Goal: Information Seeking & Learning: Learn about a topic

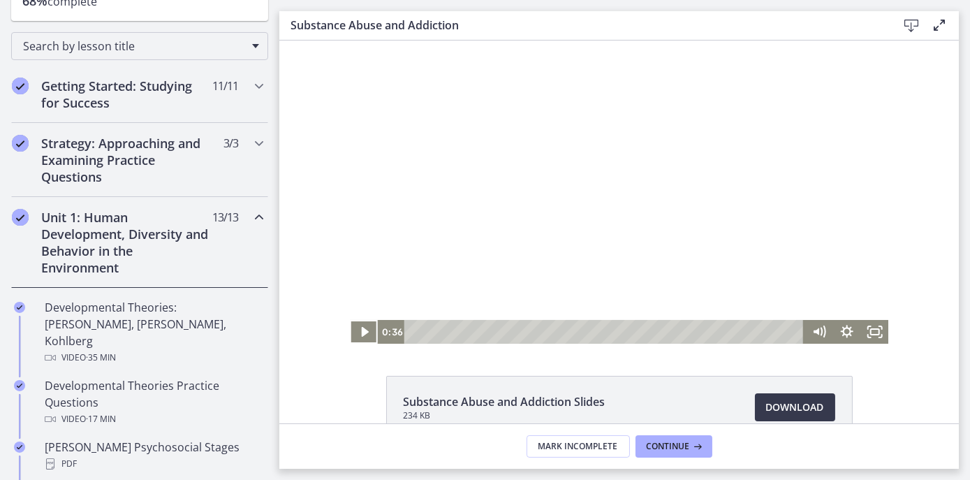
scroll to position [82, 0]
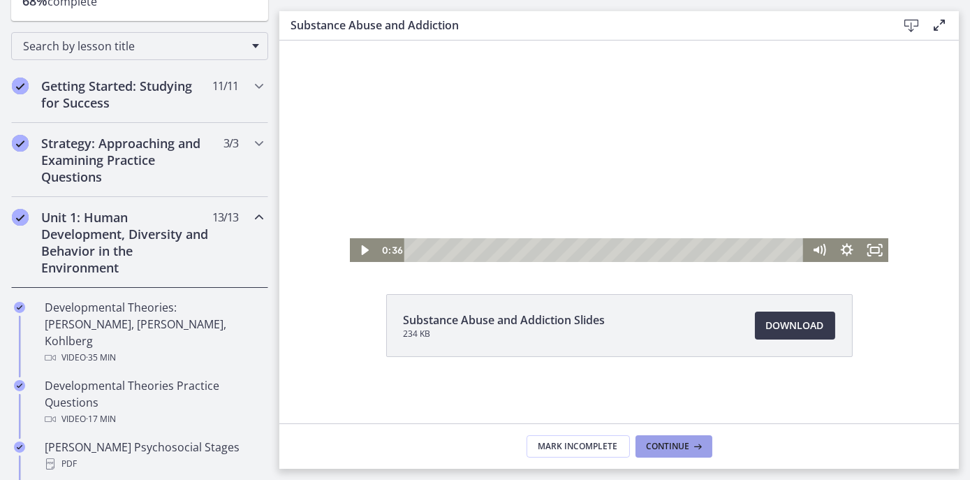
click at [665, 439] on button "Continue" at bounding box center [673, 446] width 77 height 22
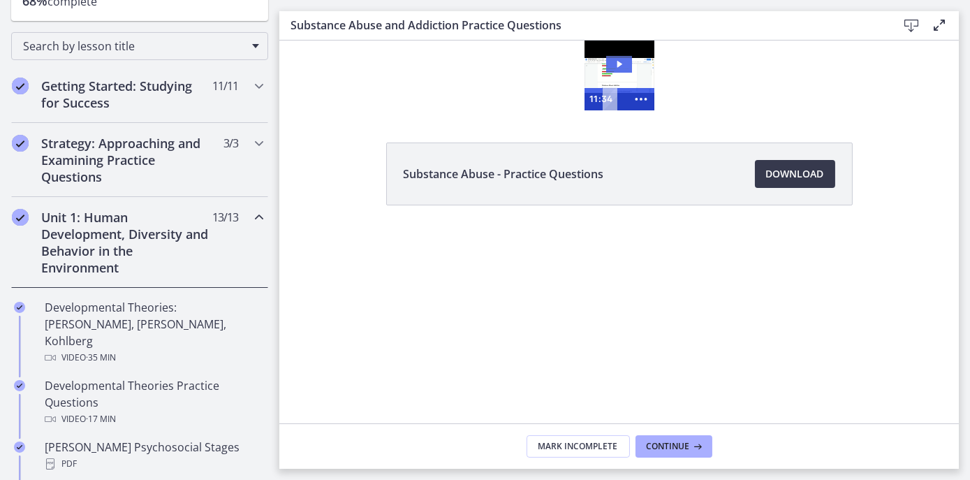
click at [617, 61] on icon "Play Video: cbe21fpt4o1cl02sibo0.mp4" at bounding box center [619, 64] width 5 height 7
click at [640, 96] on icon "Show more buttons" at bounding box center [640, 99] width 32 height 27
click at [615, 100] on icon "Fullscreen" at bounding box center [614, 99] width 32 height 27
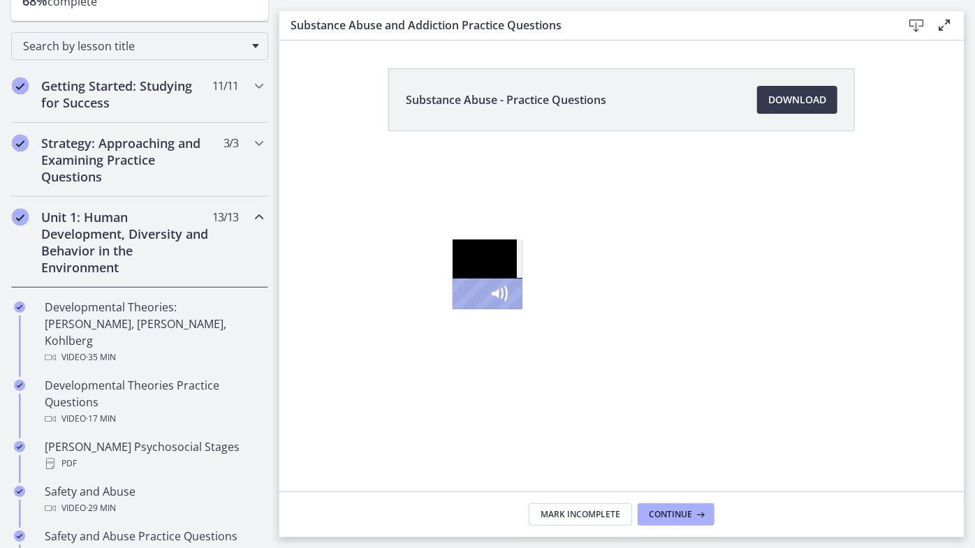
click at [459, 309] on div "1:53" at bounding box center [465, 294] width 13 height 31
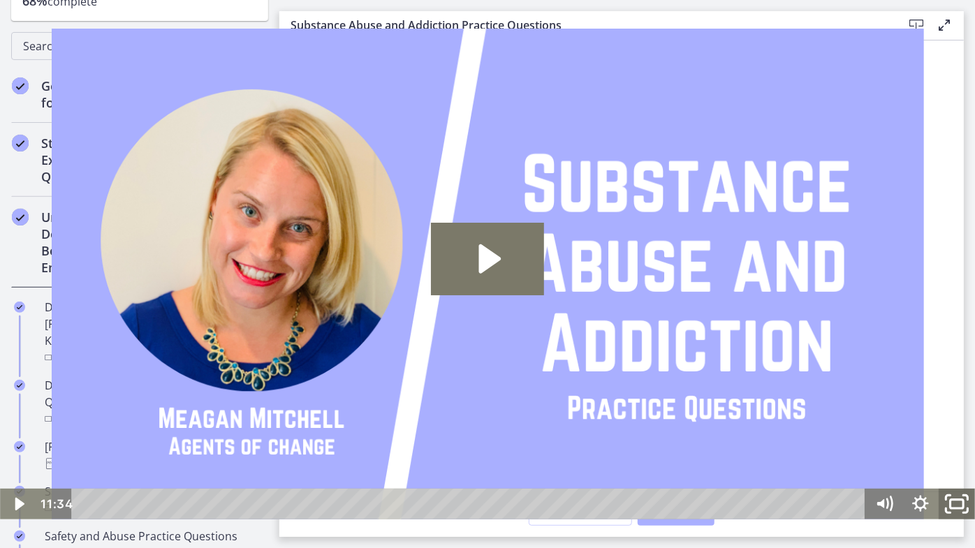
click at [959, 479] on icon "Fullscreen" at bounding box center [956, 503] width 43 height 37
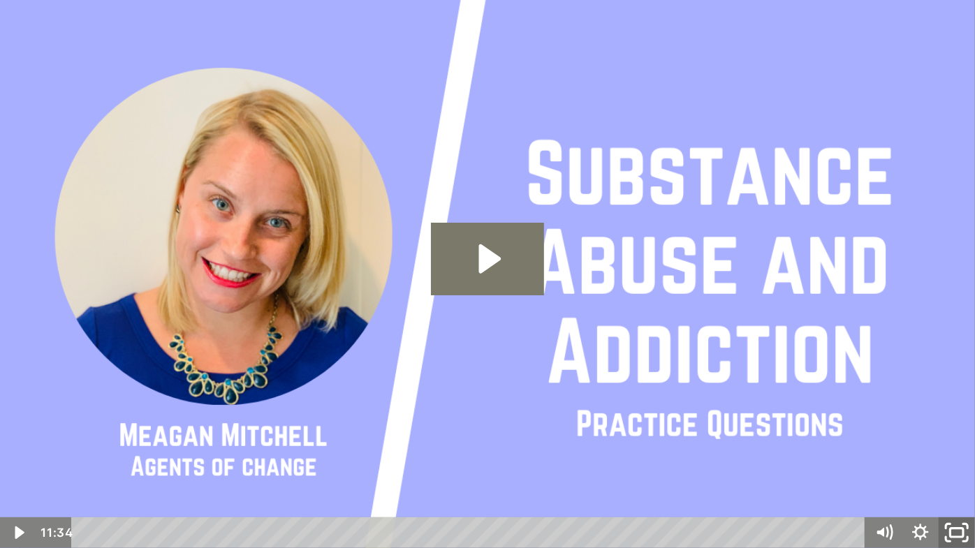
click at [951, 479] on rect "Unfullscreen" at bounding box center [956, 533] width 13 height 8
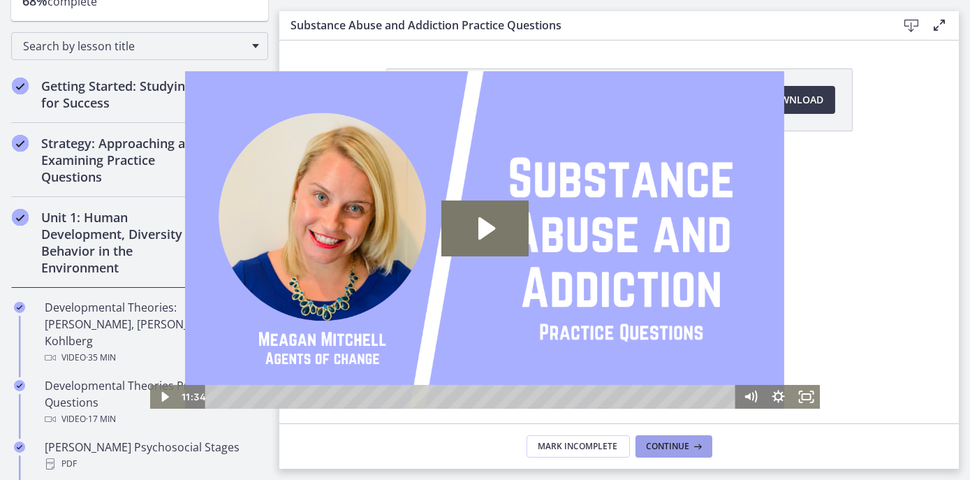
click at [677, 441] on span "Continue" at bounding box center [668, 446] width 43 height 11
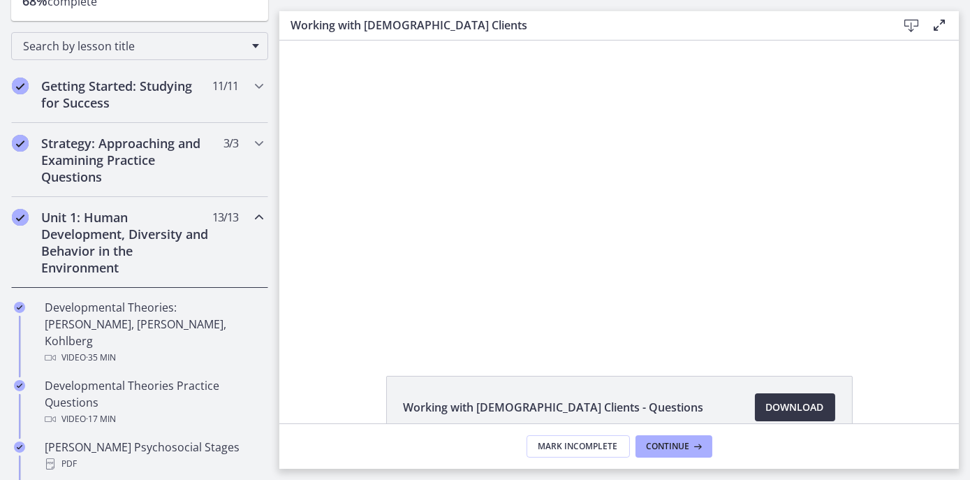
click at [789, 407] on span "Download Opens in a new window" at bounding box center [795, 407] width 58 height 17
click at [670, 441] on span "Continue" at bounding box center [668, 446] width 43 height 11
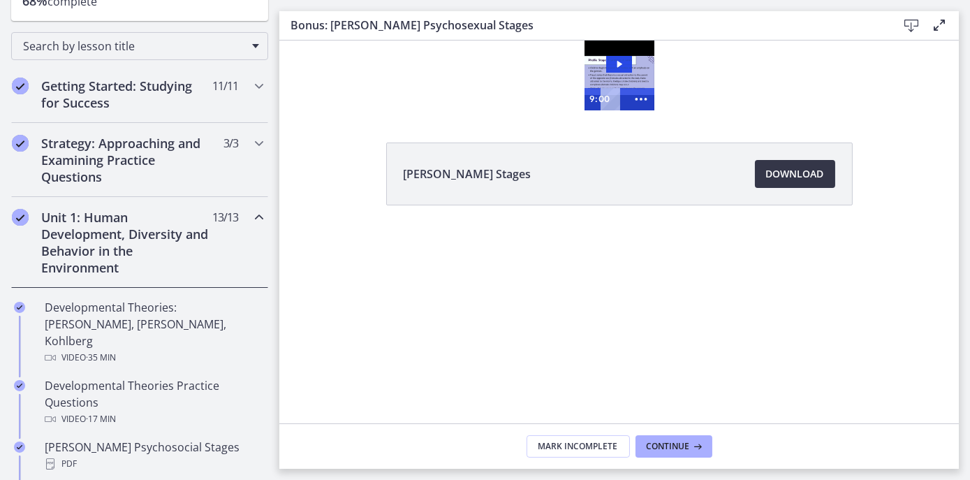
click at [792, 173] on span "Download Opens in a new window" at bounding box center [795, 173] width 58 height 17
click at [659, 438] on button "Continue" at bounding box center [673, 446] width 77 height 22
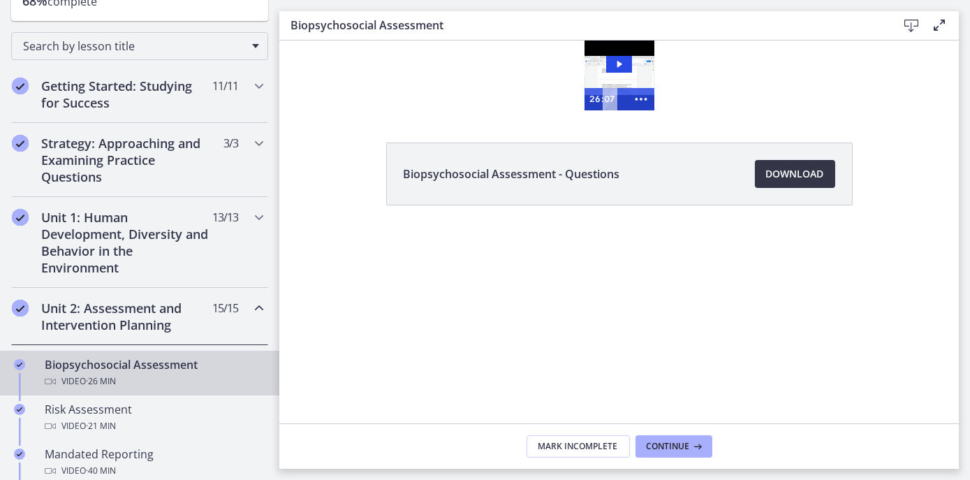
click at [792, 172] on span "Download Opens in a new window" at bounding box center [795, 173] width 58 height 17
click at [617, 63] on icon "Play Video: cbe28tpt4o1cl02sic2g.mp4" at bounding box center [619, 64] width 5 height 7
click at [640, 101] on icon "Show more buttons" at bounding box center [640, 99] width 32 height 27
click at [619, 101] on icon "Fullscreen" at bounding box center [614, 99] width 32 height 27
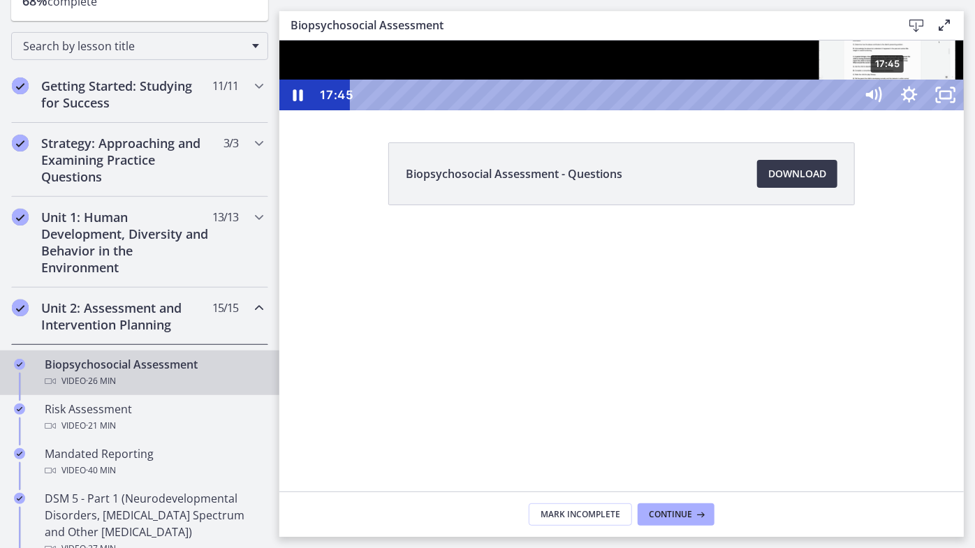
click at [845, 110] on div "17:45" at bounding box center [604, 94] width 482 height 31
click at [845, 110] on div "18:09" at bounding box center [604, 94] width 482 height 31
click at [845, 110] on div "18:24" at bounding box center [604, 94] width 482 height 31
click at [845, 110] on div "19:57" at bounding box center [604, 94] width 482 height 31
click at [845, 110] on div "20:23" at bounding box center [604, 94] width 482 height 31
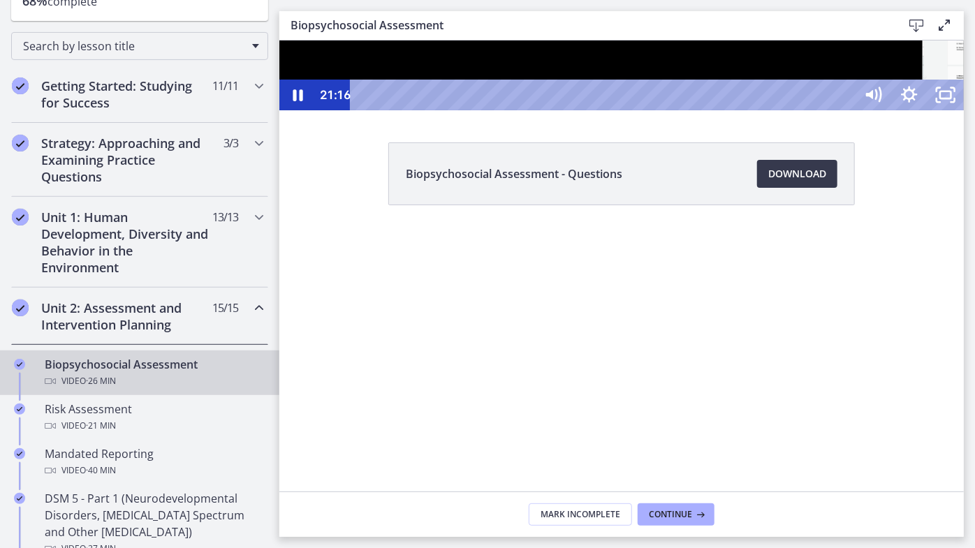
click at [845, 110] on div "21:14" at bounding box center [604, 94] width 482 height 31
click at [845, 110] on div "21:27" at bounding box center [604, 94] width 482 height 31
click at [845, 110] on div "21:37" at bounding box center [604, 94] width 482 height 31
click at [845, 110] on div "22:07" at bounding box center [604, 94] width 482 height 31
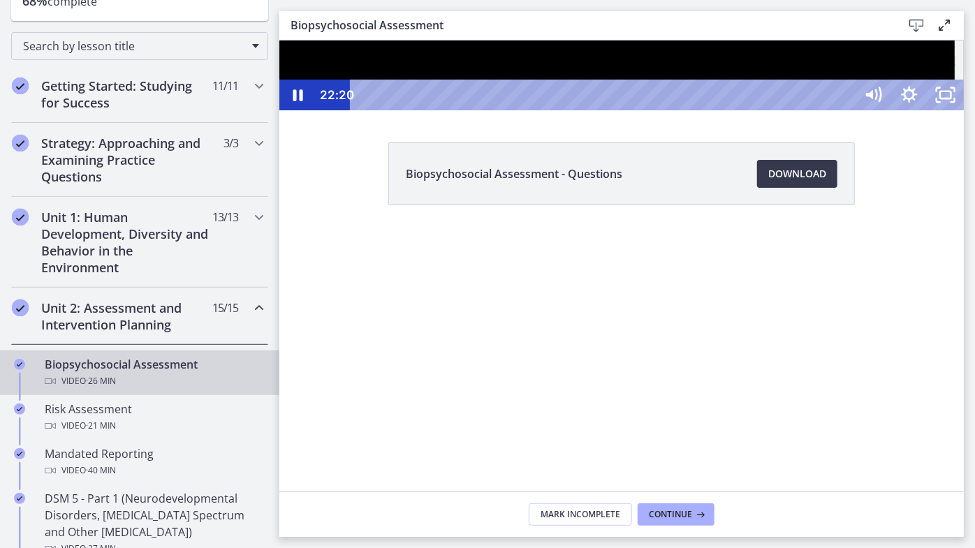
click at [845, 110] on div "22:20" at bounding box center [604, 94] width 482 height 31
click at [845, 110] on div "22:31" at bounding box center [604, 94] width 482 height 31
click at [845, 110] on div "22:51" at bounding box center [604, 94] width 482 height 31
click at [845, 110] on div "23:09" at bounding box center [604, 94] width 482 height 31
click at [845, 110] on div "23:21" at bounding box center [604, 94] width 482 height 31
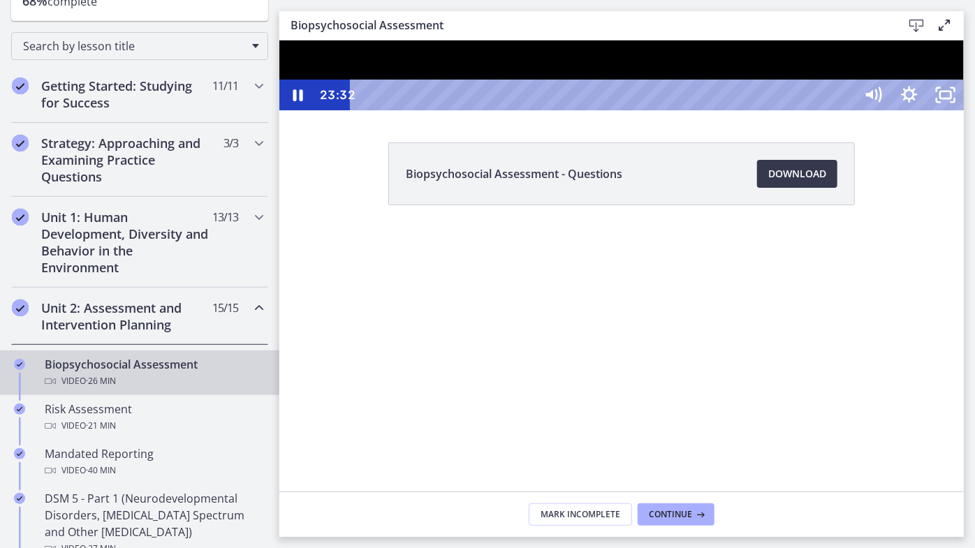
click at [845, 110] on div "23:32" at bounding box center [604, 94] width 482 height 31
click at [845, 110] on div "23:57" at bounding box center [604, 94] width 482 height 31
click at [963, 110] on icon "Unfullscreen" at bounding box center [945, 94] width 36 height 31
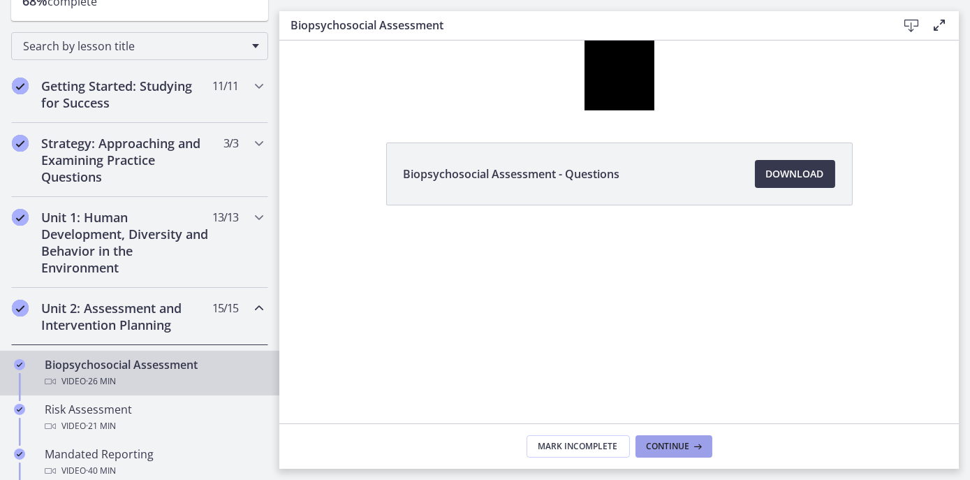
click at [667, 441] on span "Continue" at bounding box center [668, 446] width 43 height 11
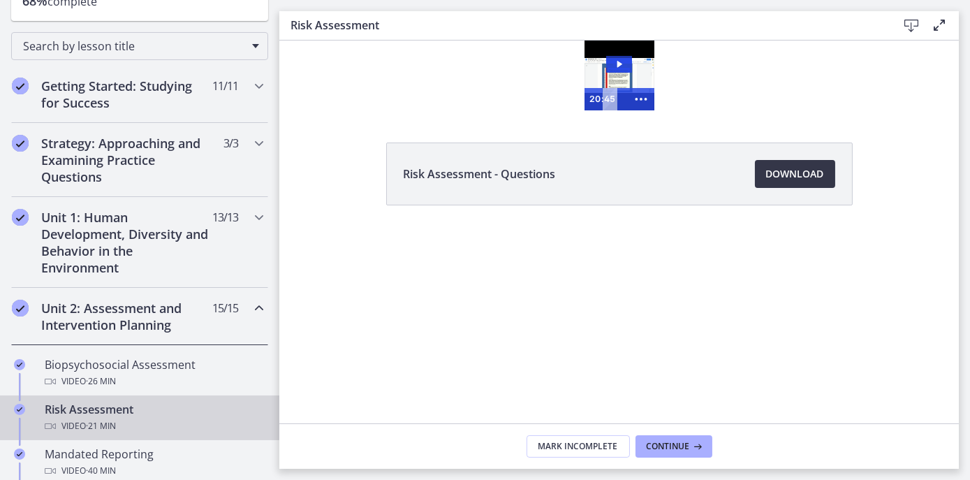
click at [783, 175] on span "Download Opens in a new window" at bounding box center [795, 173] width 58 height 17
click at [651, 441] on span "Continue" at bounding box center [668, 446] width 43 height 11
